Goal: Entertainment & Leisure: Consume media (video, audio)

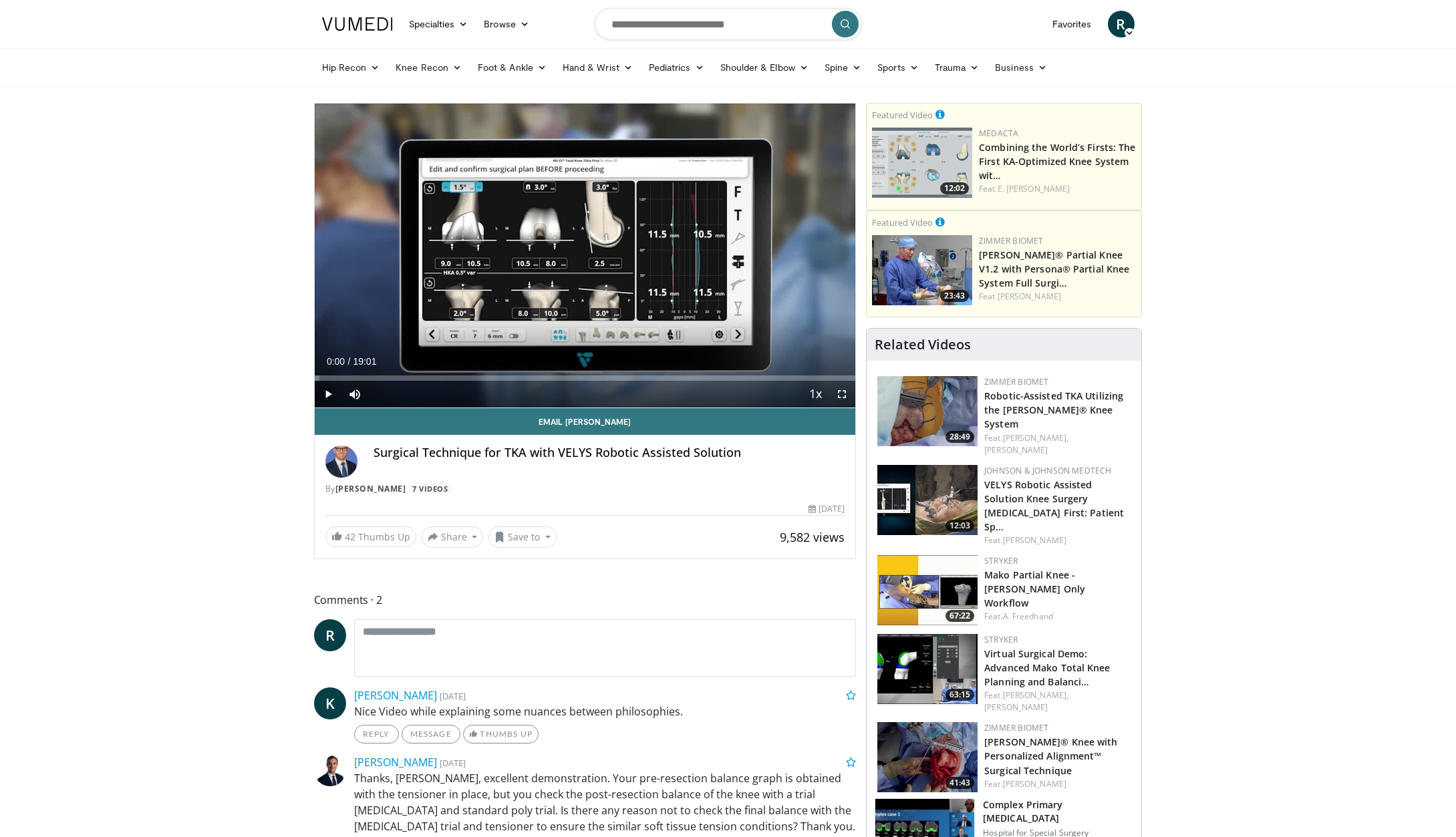
click at [324, 393] on span "Video Player" at bounding box center [328, 394] width 27 height 27
drag, startPoint x: 457, startPoint y: 377, endPoint x: 316, endPoint y: 378, distance: 141.0
click at [317, 378] on div "Progress Bar" at bounding box center [318, 378] width 2 height 6
click at [325, 378] on div "Progress Bar" at bounding box center [326, 378] width 2 height 6
click at [842, 394] on span "Video Player" at bounding box center [842, 394] width 27 height 27
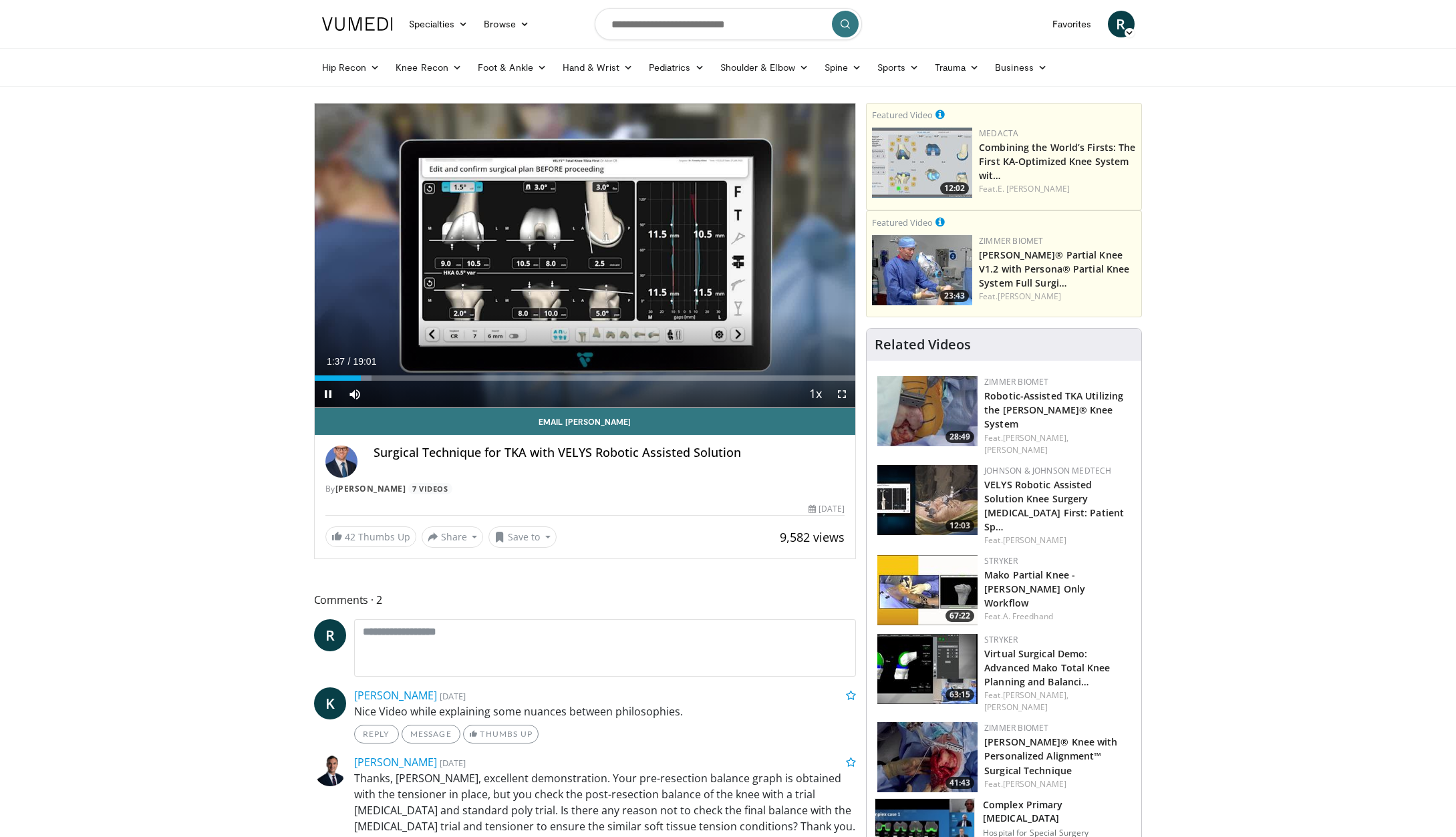
click at [323, 392] on span "Video Player" at bounding box center [328, 394] width 27 height 27
click at [328, 393] on span "Video Player" at bounding box center [328, 394] width 27 height 27
click at [840, 397] on span "Video Player" at bounding box center [842, 394] width 27 height 27
click at [325, 394] on span "Video Player" at bounding box center [328, 394] width 27 height 27
click at [327, 397] on span "Video Player" at bounding box center [328, 394] width 27 height 27
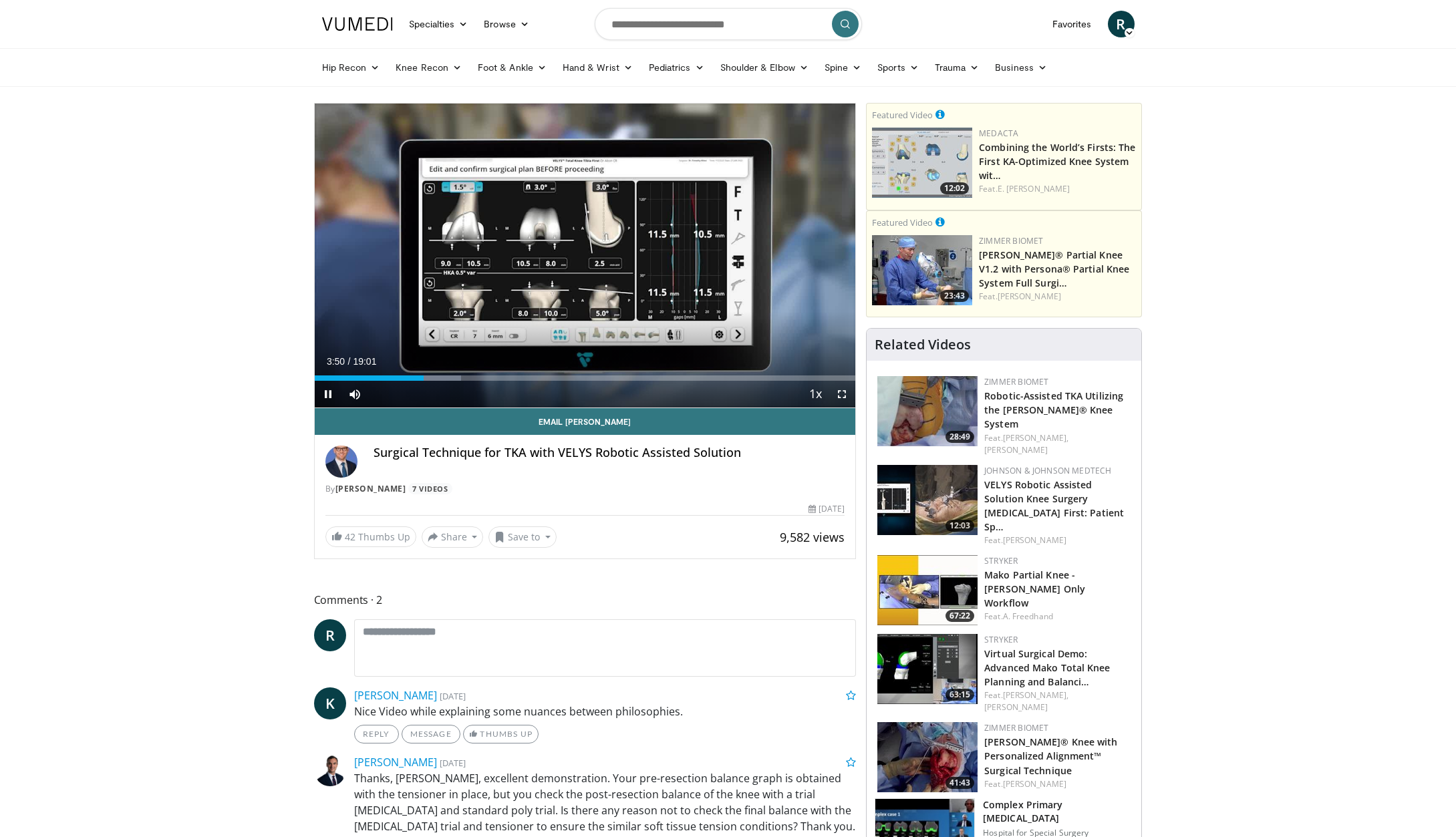
click at [328, 396] on span "Video Player" at bounding box center [328, 394] width 27 height 27
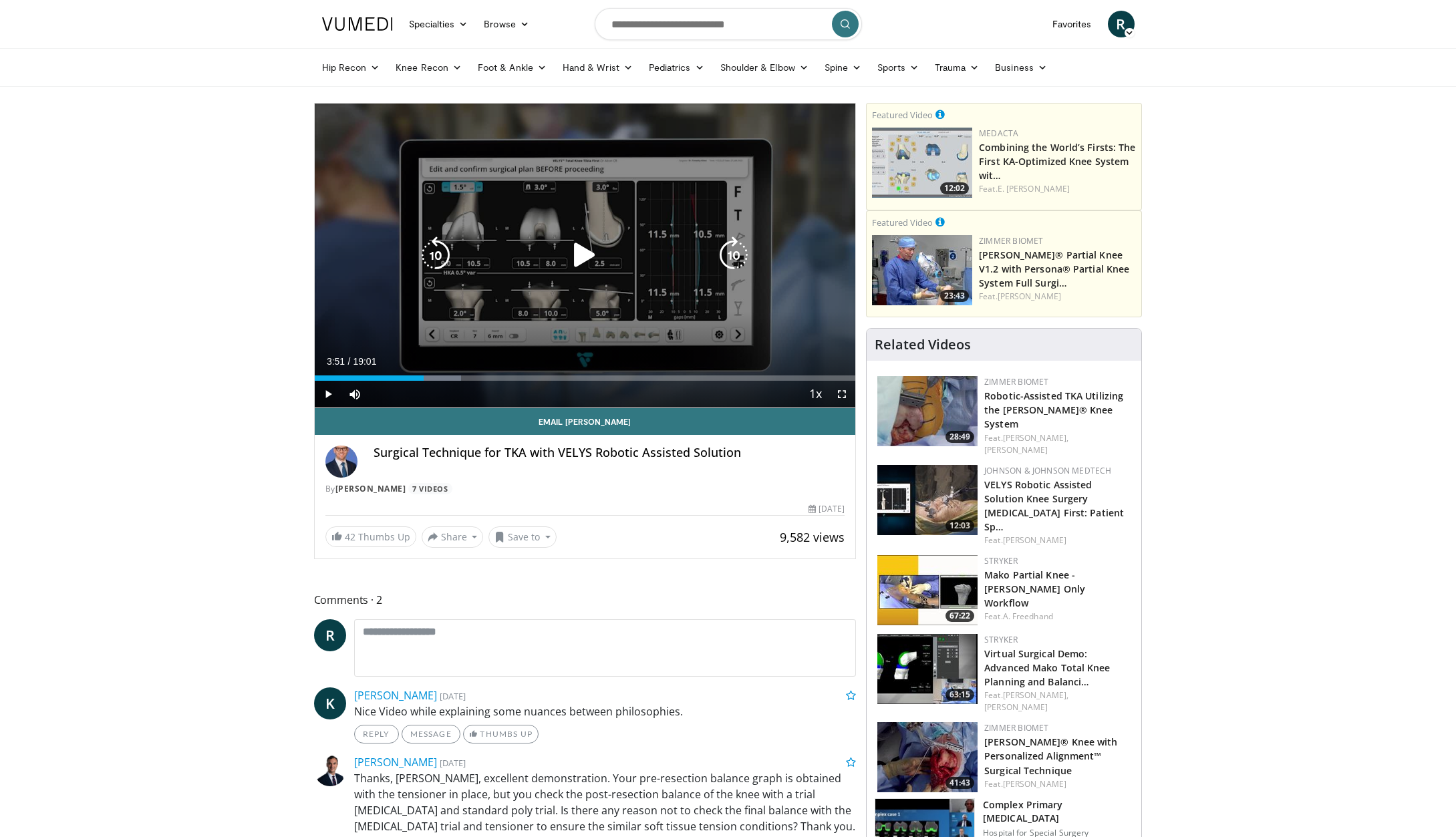
click at [573, 257] on icon "Video Player" at bounding box center [584, 254] width 37 height 37
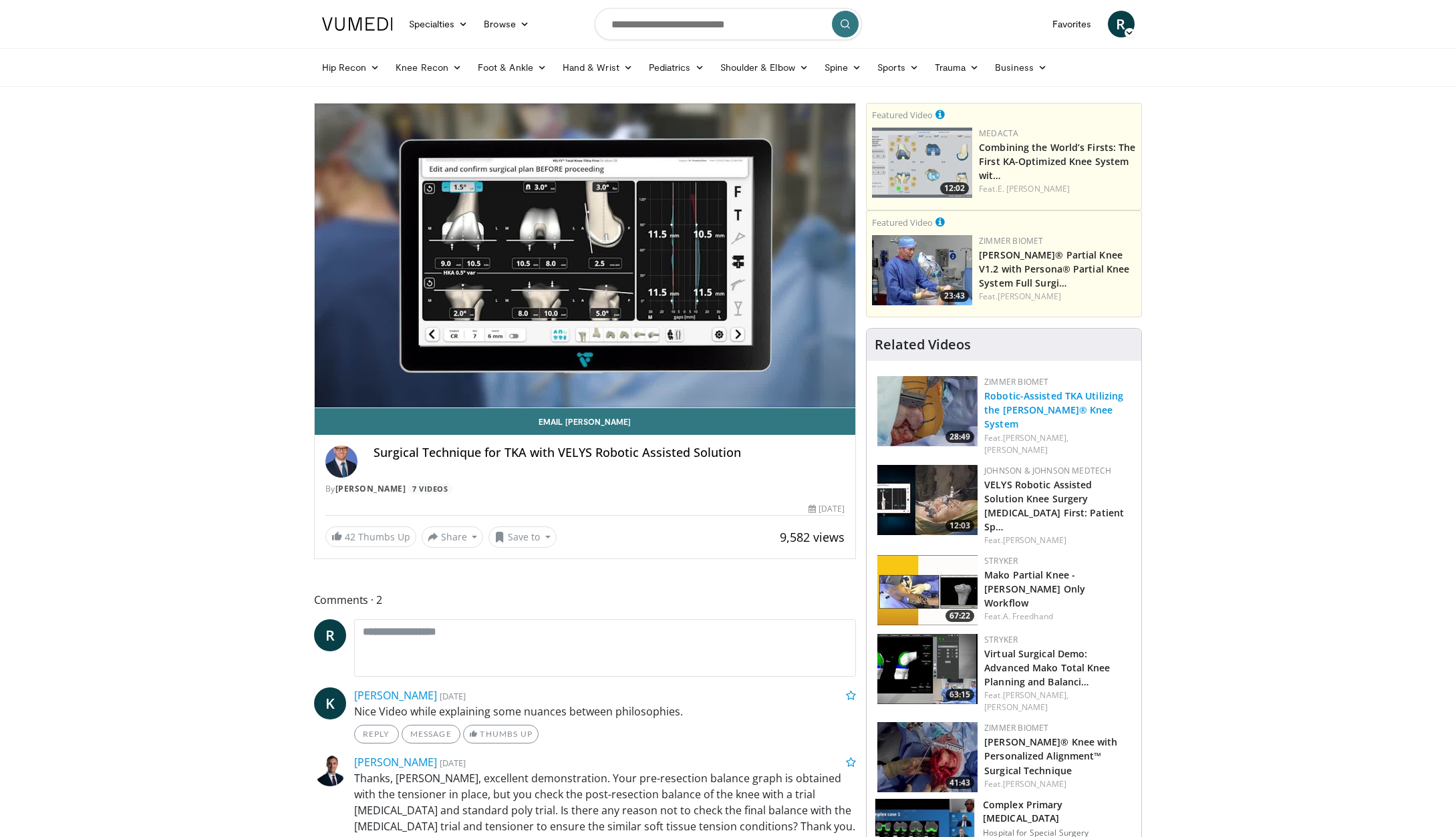
click at [1021, 399] on link "Robotic-Assisted TKA Utilizing the [PERSON_NAME]® Knee System" at bounding box center [1053, 409] width 139 height 41
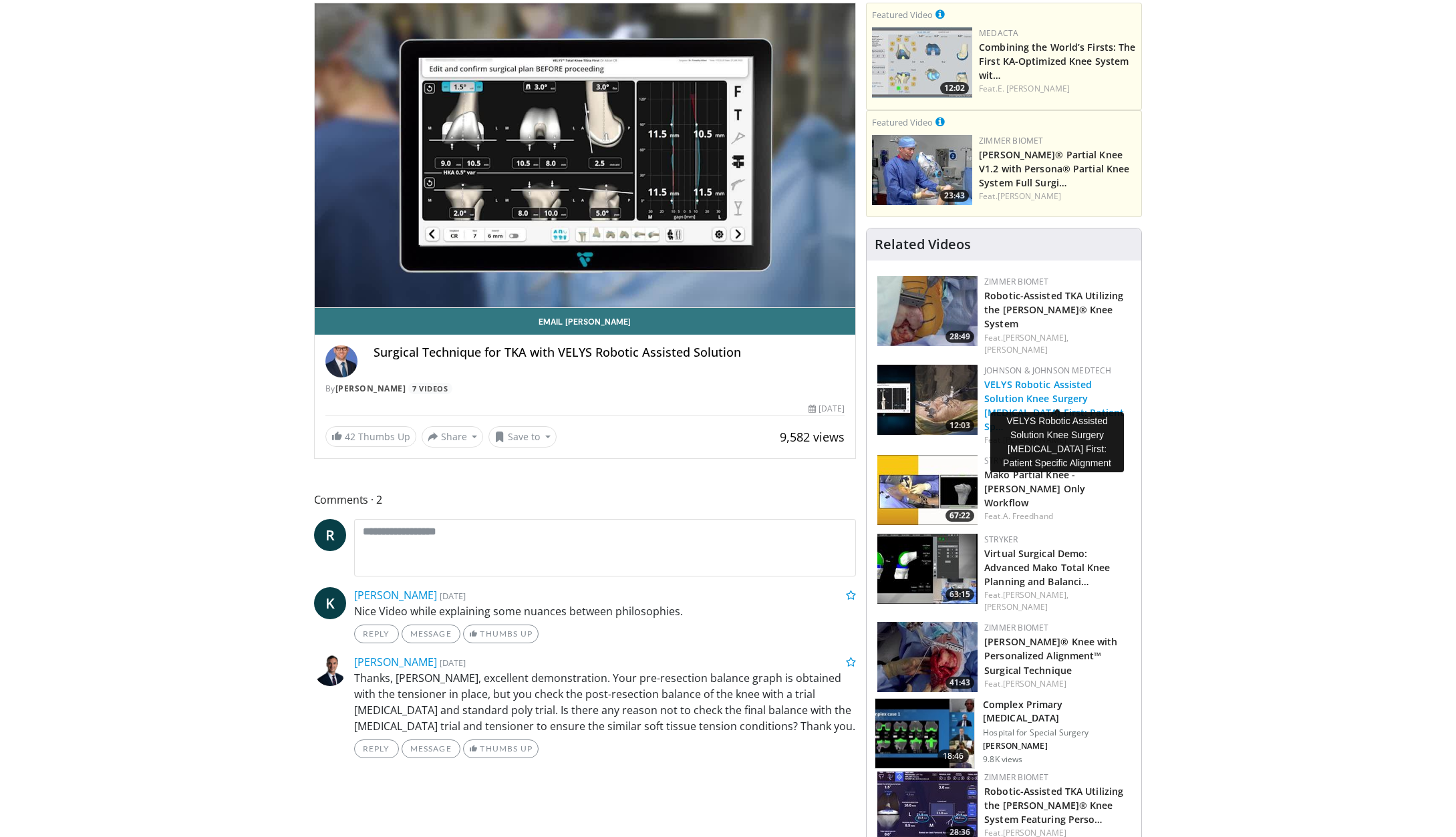
scroll to position [101, 0]
click at [1054, 386] on link "VELYS Robotic Assisted Solution Knee Surgery [MEDICAL_DATA] First: Patient Sp…" at bounding box center [1054, 405] width 140 height 55
